Goal: Information Seeking & Learning: Learn about a topic

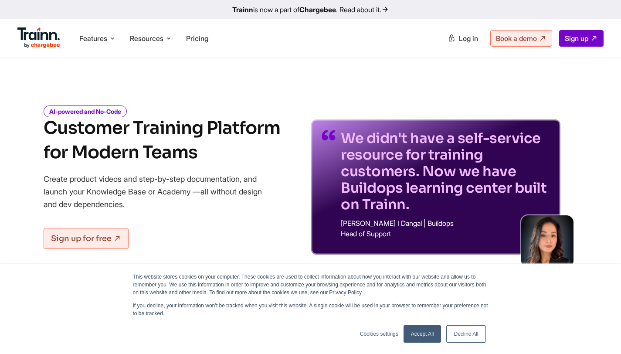
click at [435, 336] on link "Accept All" at bounding box center [422, 333] width 38 height 17
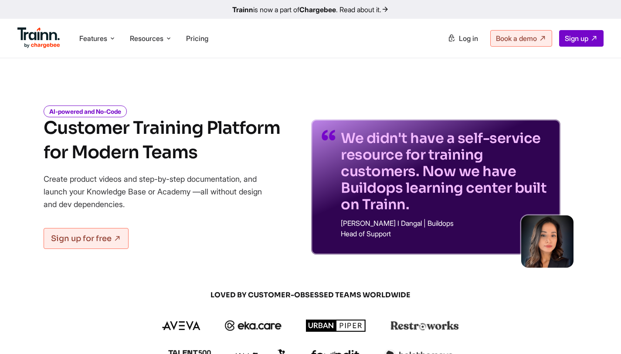
click at [589, 220] on div "AI-powered and No-Code Customer Training Platform for Modern Teams Create produ…" at bounding box center [310, 173] width 621 height 161
click at [519, 306] on div "LOVED BY CUSTOMER-OBSESSED TEAMS WORLDWIDE" at bounding box center [311, 340] width 418 height 100
click at [509, 301] on div "LOVED BY CUSTOMER-OBSESSED TEAMS WORLDWIDE" at bounding box center [311, 340] width 418 height 100
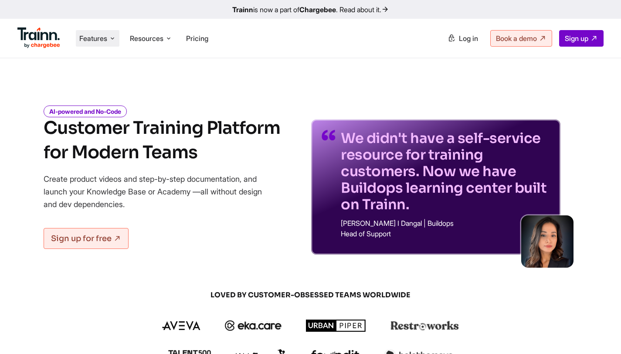
click at [114, 40] on icon at bounding box center [112, 38] width 7 height 9
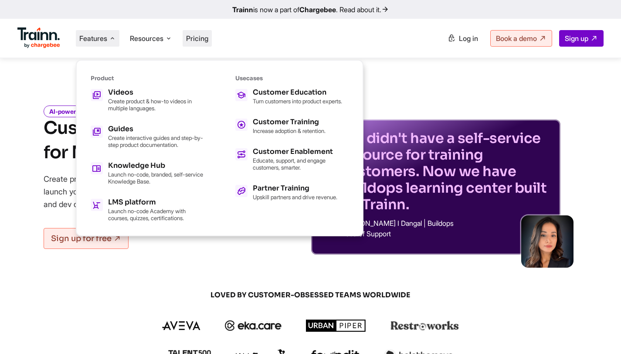
click at [207, 43] on li "Pricing" at bounding box center [197, 38] width 29 height 17
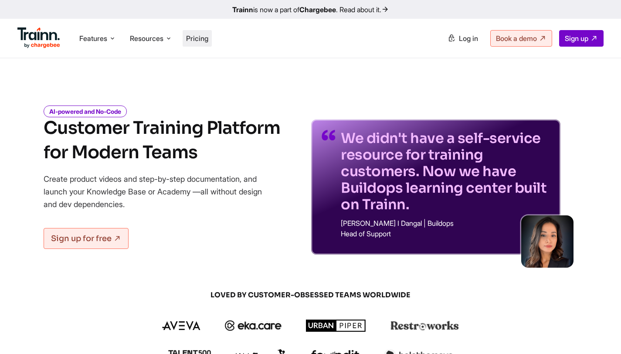
click at [207, 43] on li "Pricing" at bounding box center [197, 38] width 29 height 17
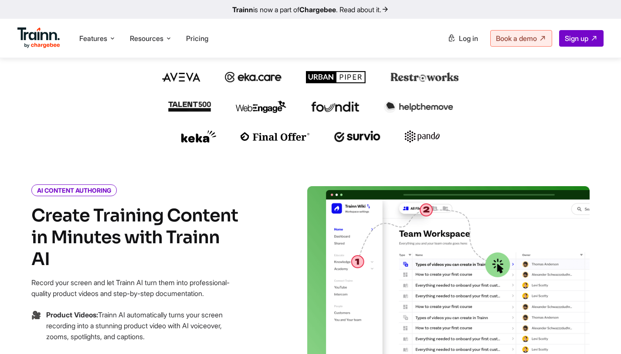
scroll to position [250, 0]
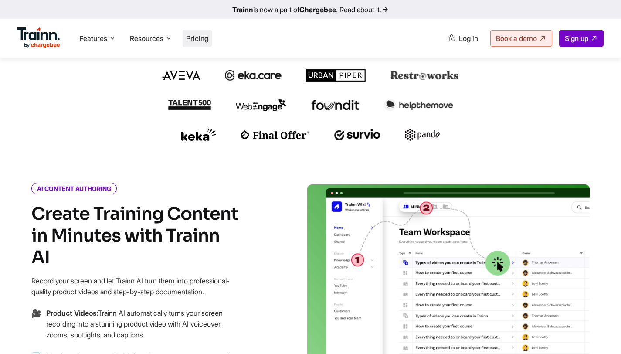
click at [202, 34] on span "Pricing" at bounding box center [197, 38] width 22 height 9
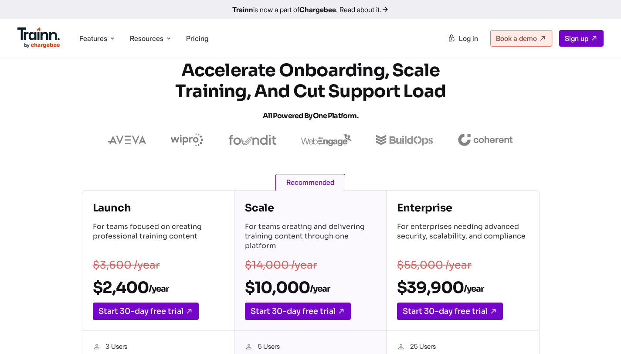
scroll to position [16, 0]
